Goal: Task Accomplishment & Management: Use online tool/utility

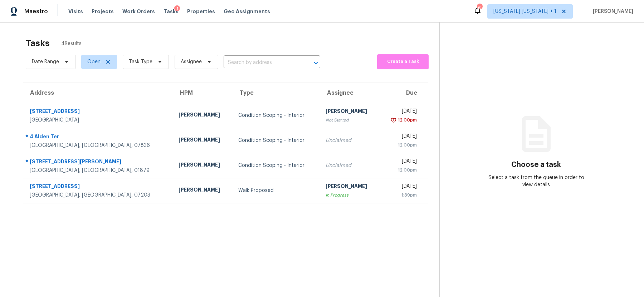
click at [307, 33] on div "Tasks 4 Results Date Range Open Task Type Assignee ​ Create a Task Address HPM …" at bounding box center [322, 171] width 644 height 297
